Goal: Information Seeking & Learning: Learn about a topic

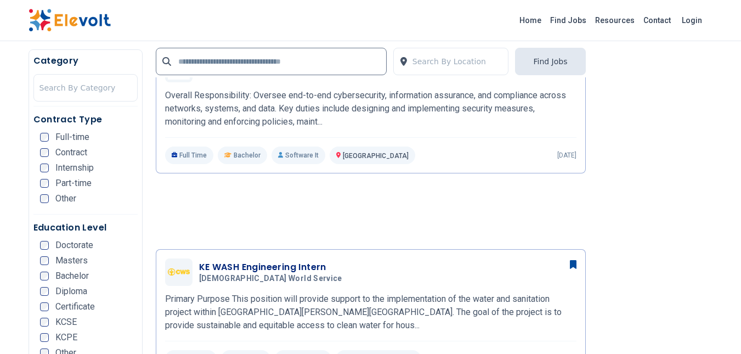
scroll to position [878, 0]
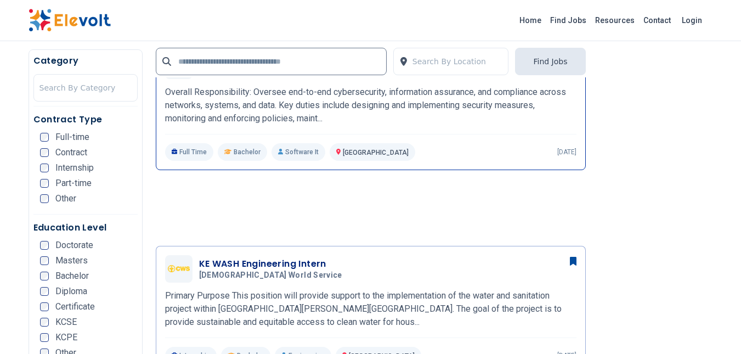
click at [311, 143] on p "Software It" at bounding box center [299, 152] width 54 height 18
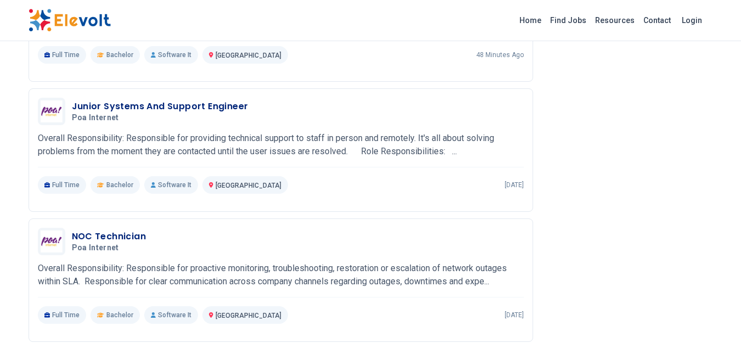
scroll to position [878, 0]
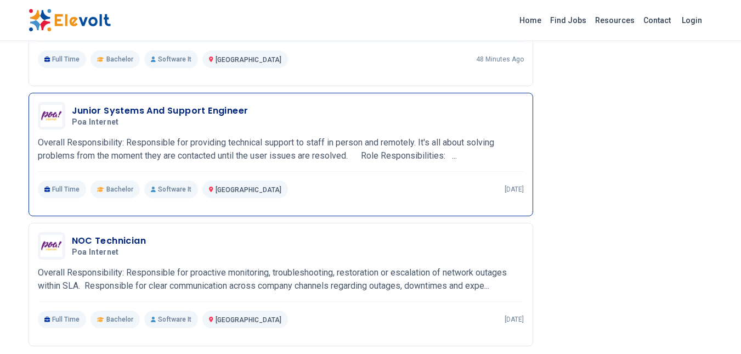
click at [306, 149] on p "Overall Responsibility: Responsible for providing technical support to staff in…" at bounding box center [281, 149] width 486 height 26
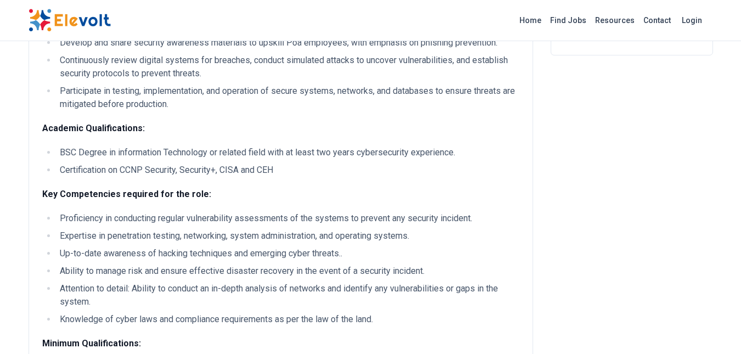
scroll to position [274, 0]
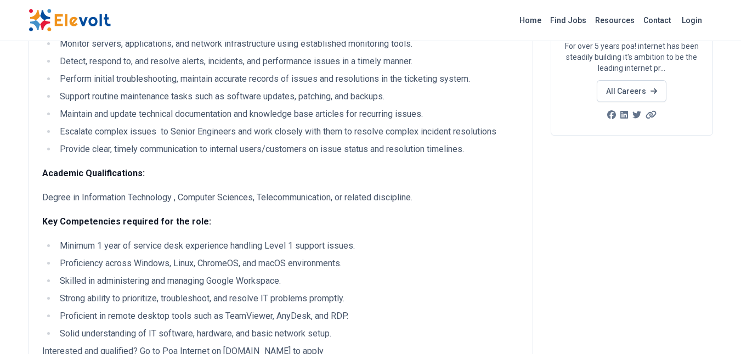
scroll to position [165, 0]
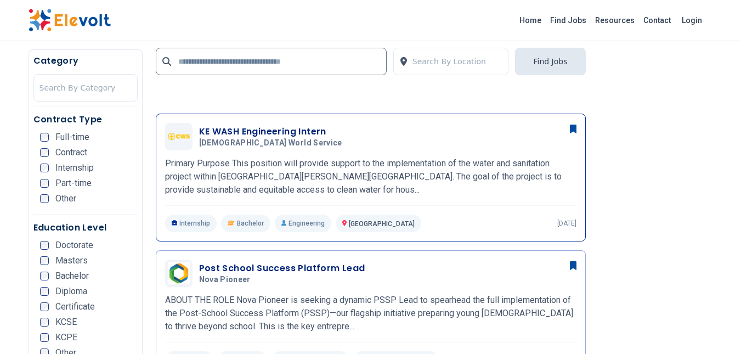
scroll to position [988, 0]
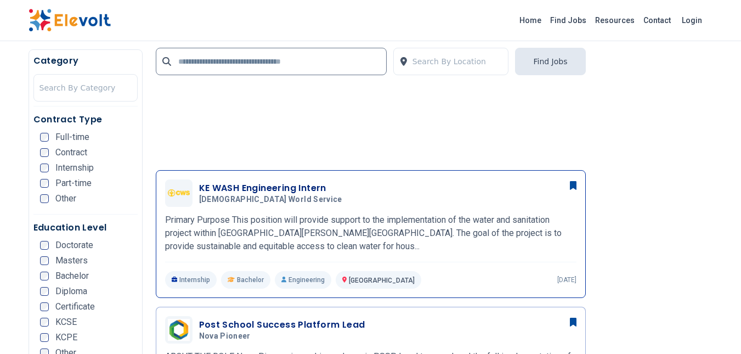
click at [257, 183] on h3 "KE WASH Engineering Intern" at bounding box center [273, 188] width 148 height 13
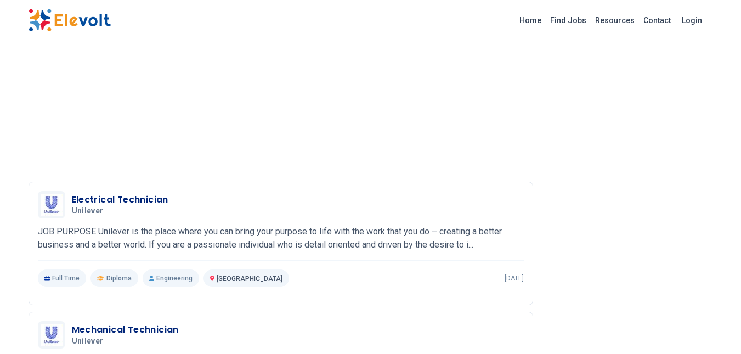
scroll to position [1207, 0]
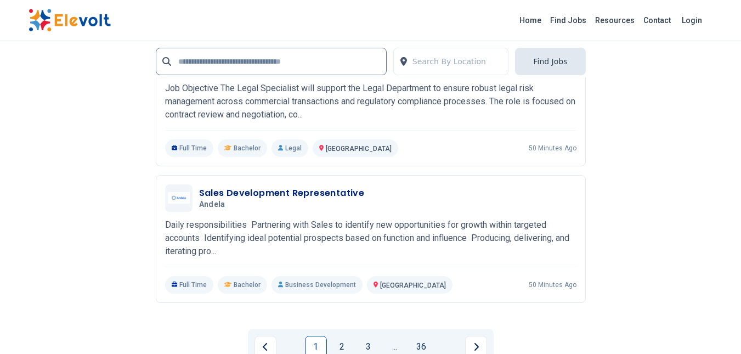
scroll to position [2469, 0]
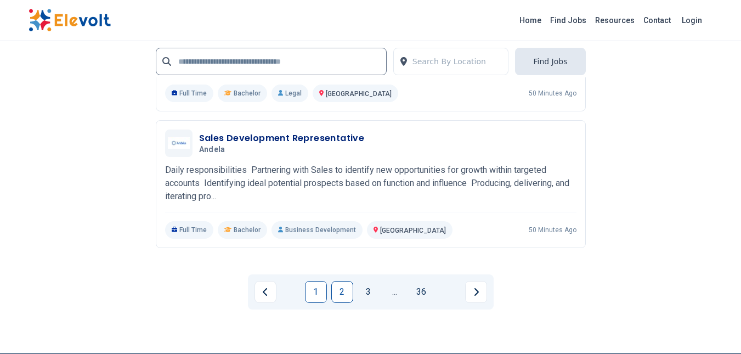
click at [344, 281] on link "2" at bounding box center [342, 292] width 22 height 22
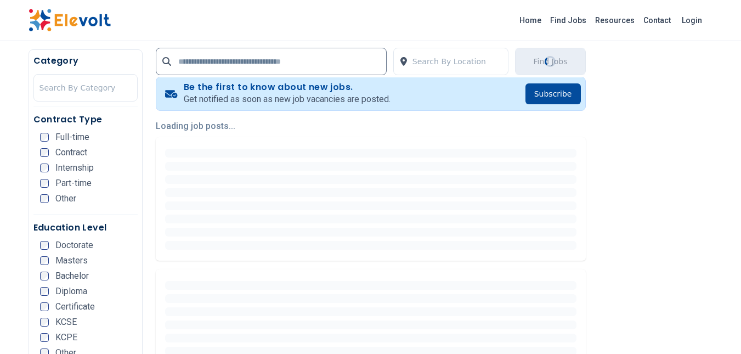
scroll to position [219, 0]
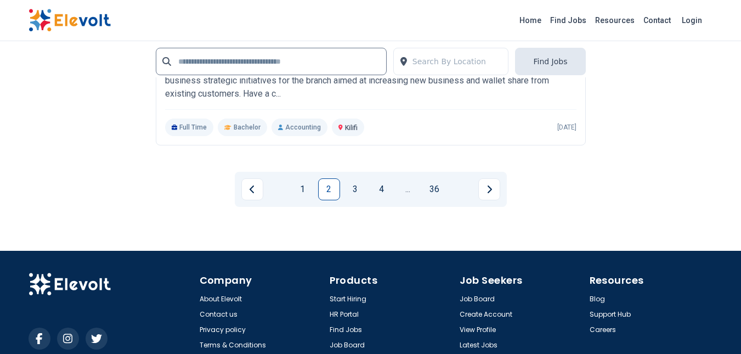
scroll to position [2250, 0]
